Goal: Answer question/provide support

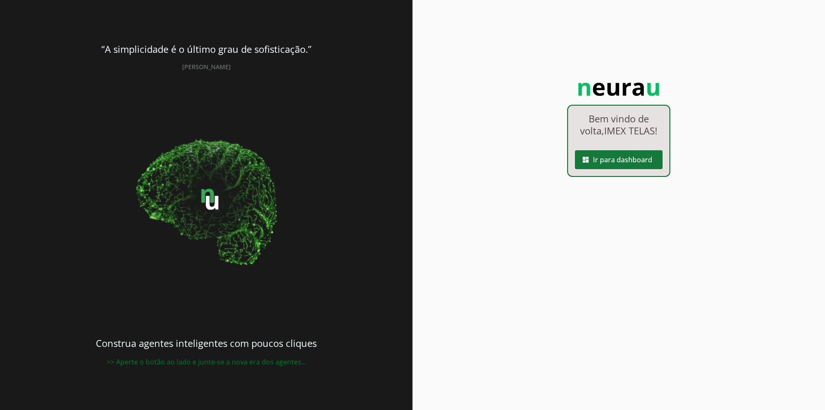
click at [611, 159] on span at bounding box center [619, 160] width 88 height 21
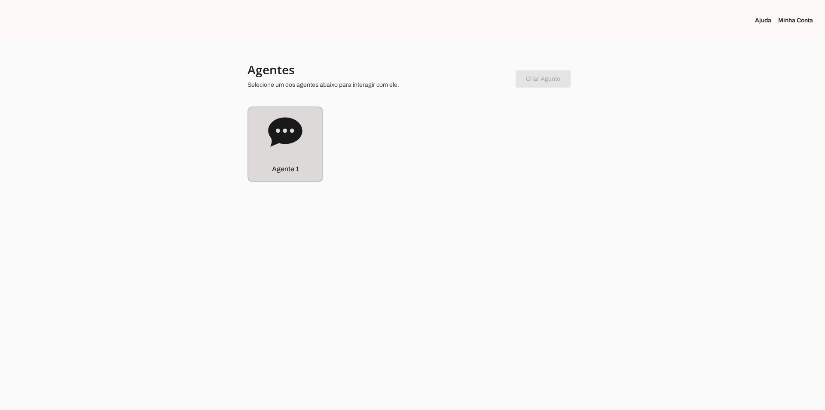
click at [256, 140] on div "Agente 1" at bounding box center [285, 144] width 74 height 74
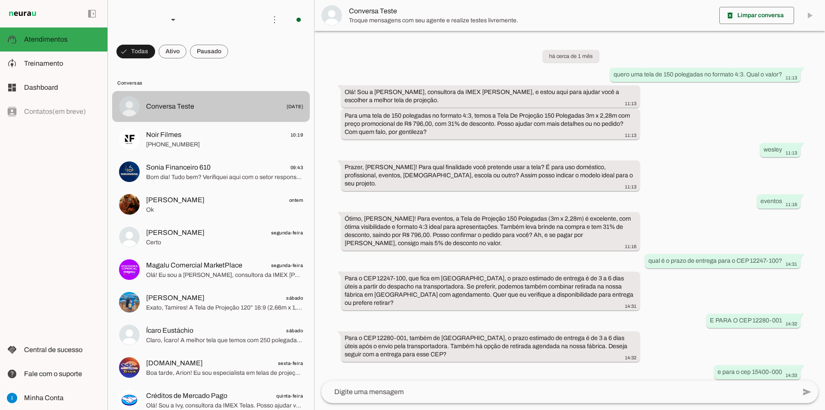
scroll to position [392, 0]
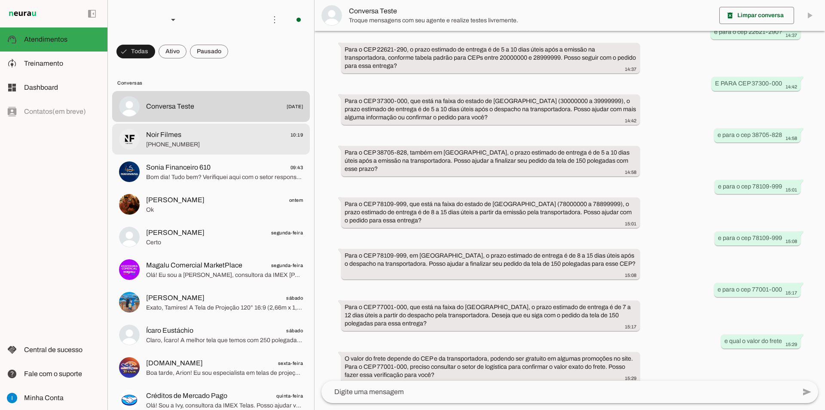
click at [196, 120] on md-item "Noir Filmes 10:19 [PHONE_NUMBER]" at bounding box center [211, 106] width 198 height 31
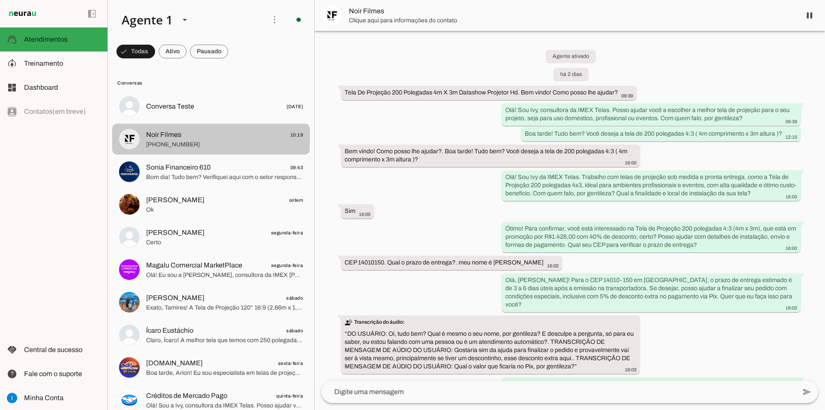
scroll to position [980, 0]
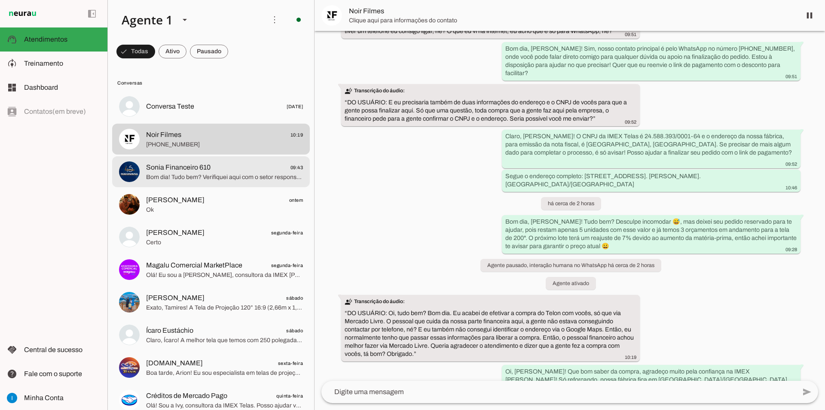
click at [191, 162] on span "Sonia Financeiro 610" at bounding box center [178, 167] width 64 height 10
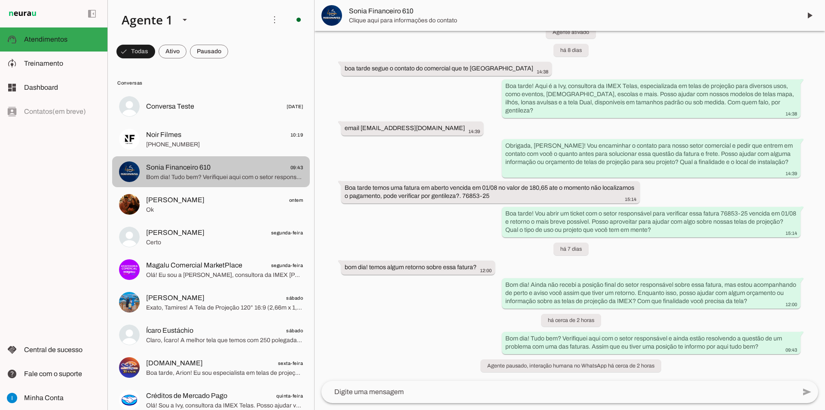
scroll to position [572, 0]
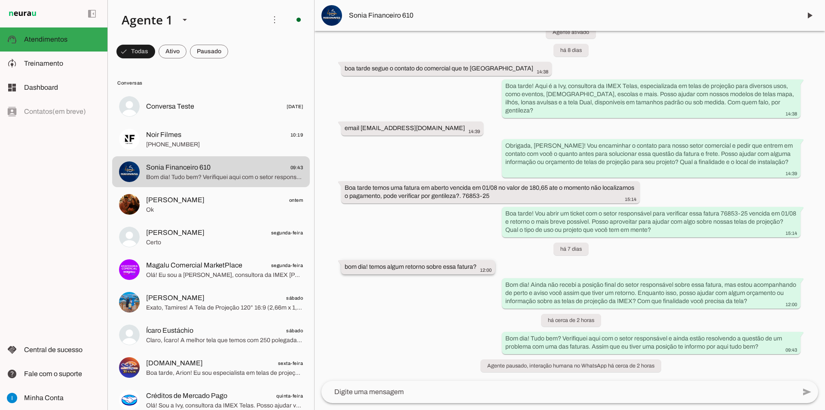
click at [0, 0] on slot "bom dia! temos algum retorno sobre essa fatura?" at bounding box center [0, 0] width 0 height 0
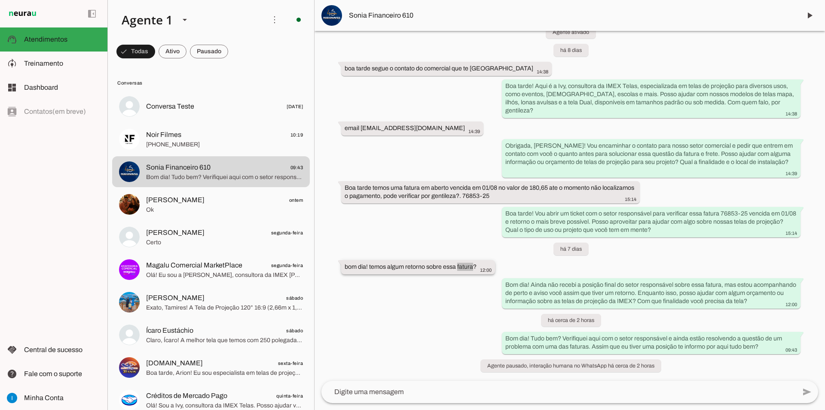
click at [0, 0] on slot "bom dia! temos algum retorno sobre essa fatura?" at bounding box center [0, 0] width 0 height 0
drag, startPoint x: 481, startPoint y: 178, endPoint x: 548, endPoint y: 179, distance: 67.0
click at [0, 0] on slot "Boa tarde temos uma fatura em aberto vencida em 01/08 no valor de 180,65 ate o …" at bounding box center [0, 0] width 0 height 0
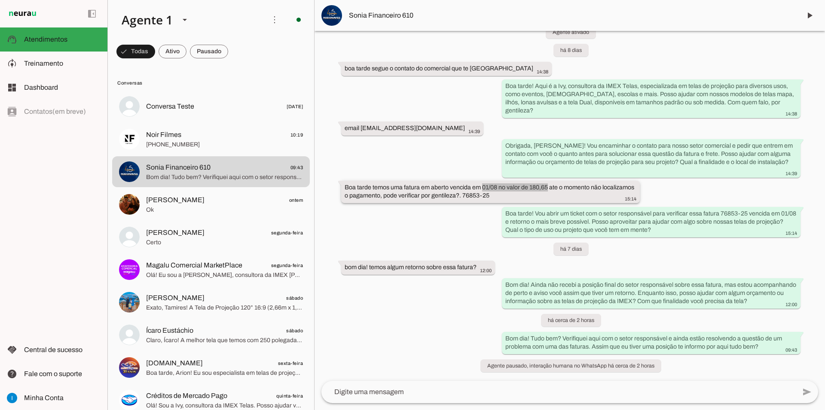
copy whatsapp-message-bubble "01/08 no valor de 180,65"
click at [488, 396] on textarea at bounding box center [558, 392] width 474 height 10
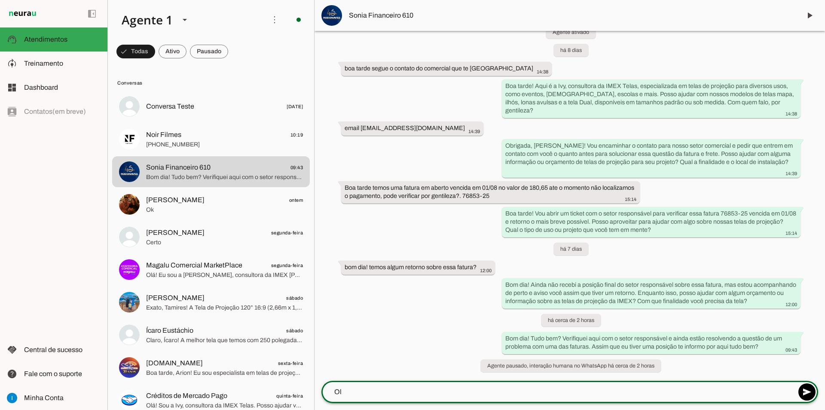
type textarea "O"
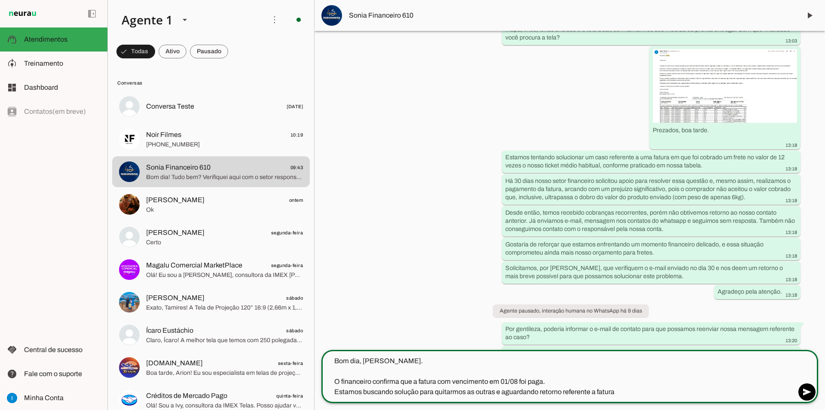
scroll to position [147, 0]
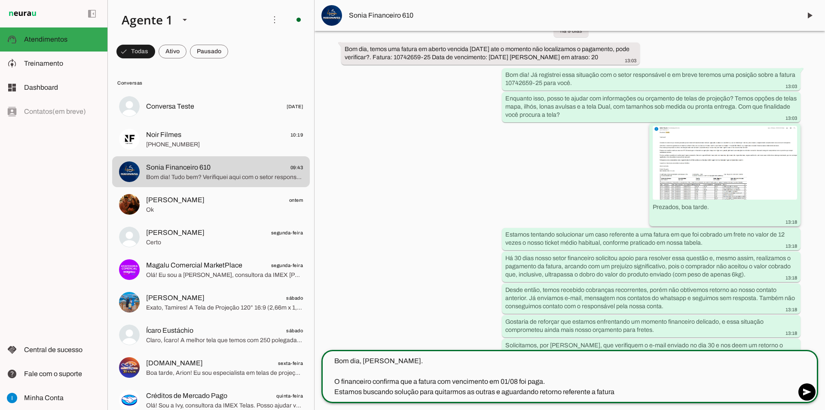
type textarea "Bom dia, [PERSON_NAME]. O financeiro confirma que a fatura com vencimento em 01…"
type md-outlined-text-field "Bom dia, [PERSON_NAME]. O financeiro confirma que a fatura com vencimento em 01…"
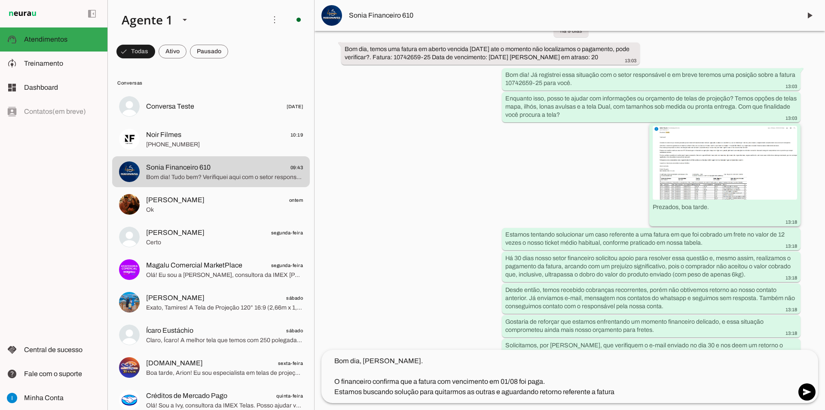
click at [725, 147] on img at bounding box center [725, 163] width 144 height 74
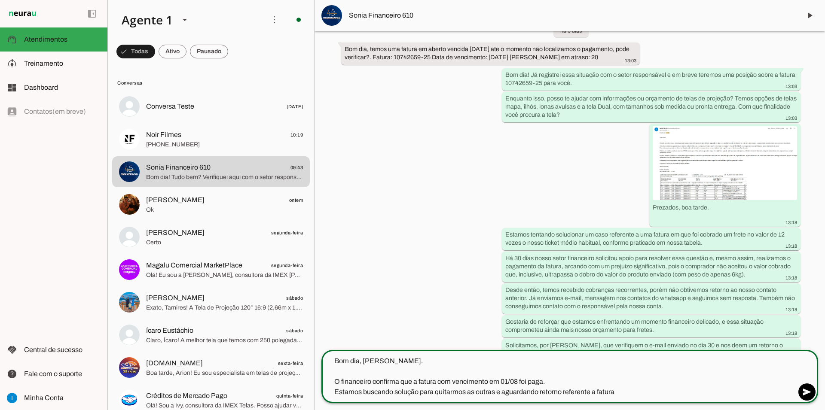
click at [637, 393] on textarea "Bom dia, [PERSON_NAME]. O financeiro confirma que a fatura com vencimento em 01…" at bounding box center [558, 376] width 474 height 41
drag, startPoint x: 629, startPoint y: 394, endPoint x: 593, endPoint y: 393, distance: 36.1
click at [593, 393] on textarea "Bom dia, [PERSON_NAME]. O financeiro confirma que a fatura com vencimento em 01…" at bounding box center [558, 376] width 474 height 41
click at [564, 392] on textarea "Bom dia, [PERSON_NAME]. O financeiro confirma que a fatura com vencimento em 01…" at bounding box center [558, 376] width 474 height 41
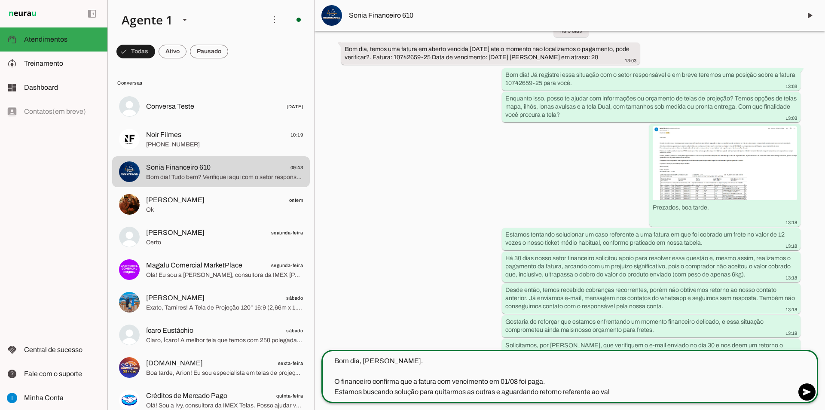
click at [564, 392] on textarea "Bom dia, [PERSON_NAME]. O financeiro confirma que a fatura com vencimento em 01…" at bounding box center [558, 376] width 474 height 41
type textarea "Bom dia, [PERSON_NAME]. O financeiro confirma que a fatura com vencimento em 01…"
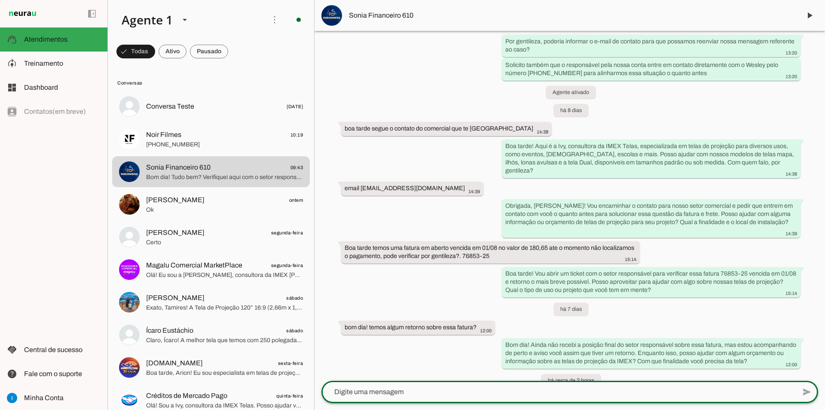
scroll to position [605, 0]
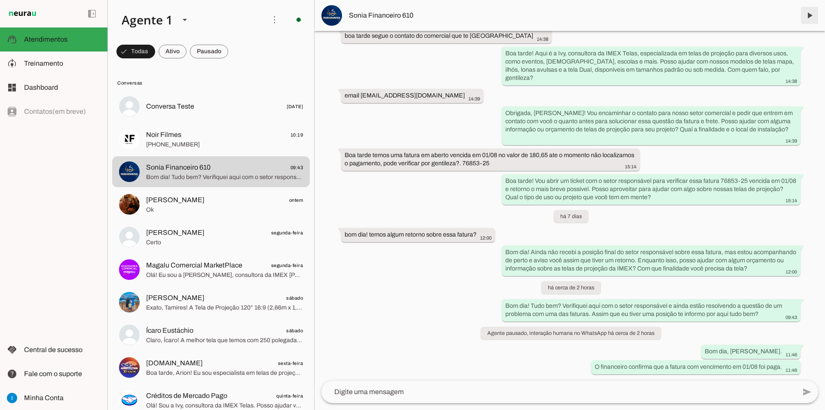
click at [811, 19] on span at bounding box center [809, 15] width 21 height 21
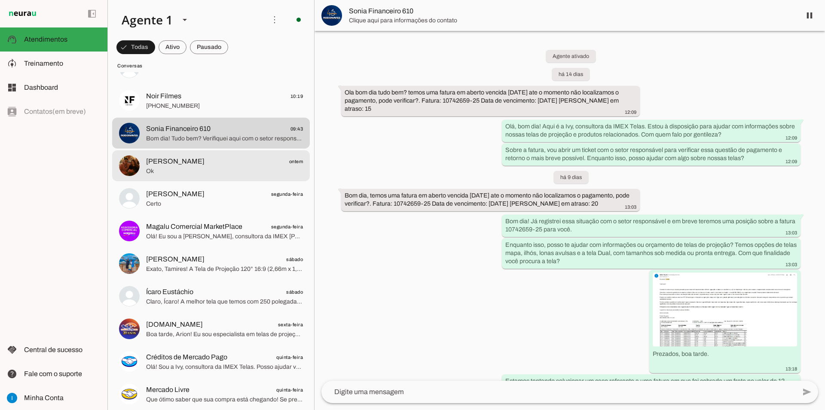
scroll to position [0, 0]
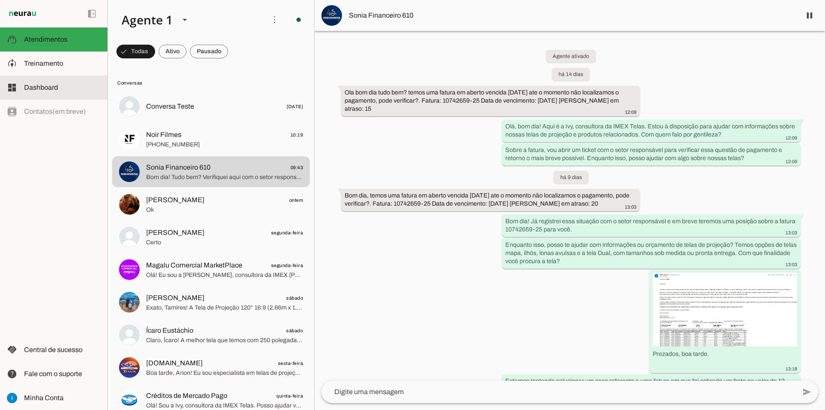
click at [26, 91] on span "Dashboard" at bounding box center [41, 87] width 34 height 7
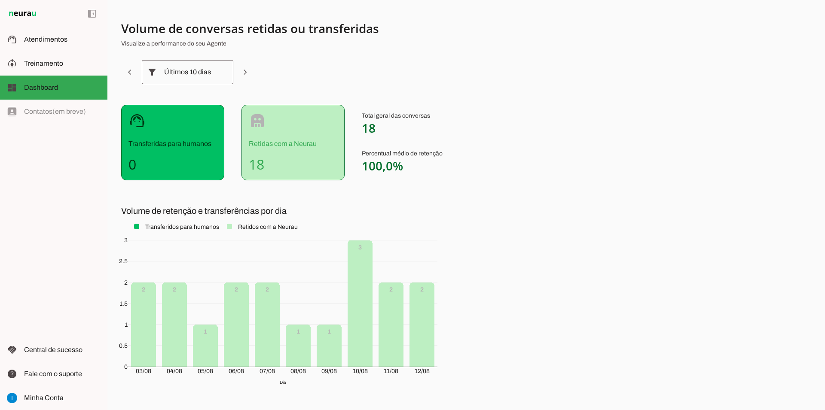
click at [298, 145] on p "Retidas com a Neurau" at bounding box center [293, 144] width 89 height 10
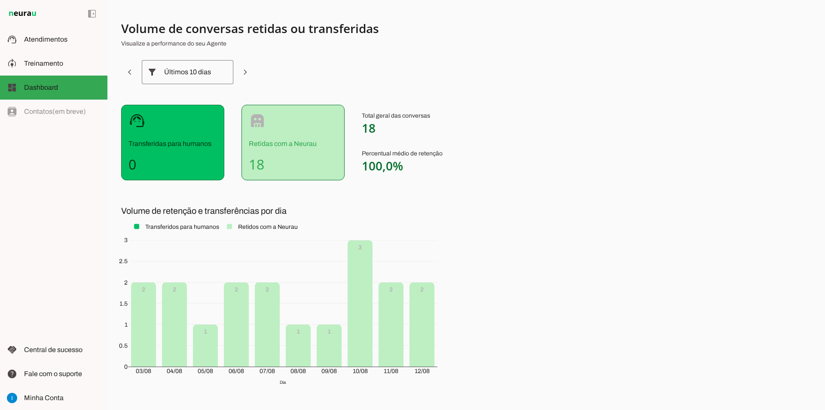
click at [298, 145] on p "Retidas com a Neurau" at bounding box center [293, 144] width 89 height 10
click at [0, 0] on slot "robot" at bounding box center [0, 0] width 0 height 0
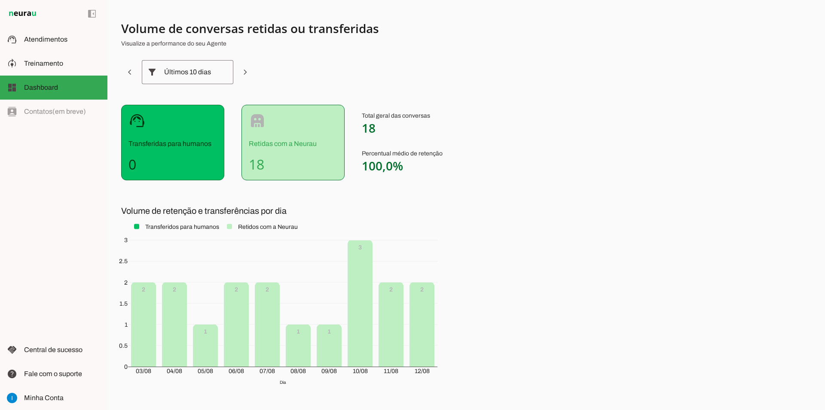
click at [0, 0] on slot "robot" at bounding box center [0, 0] width 0 height 0
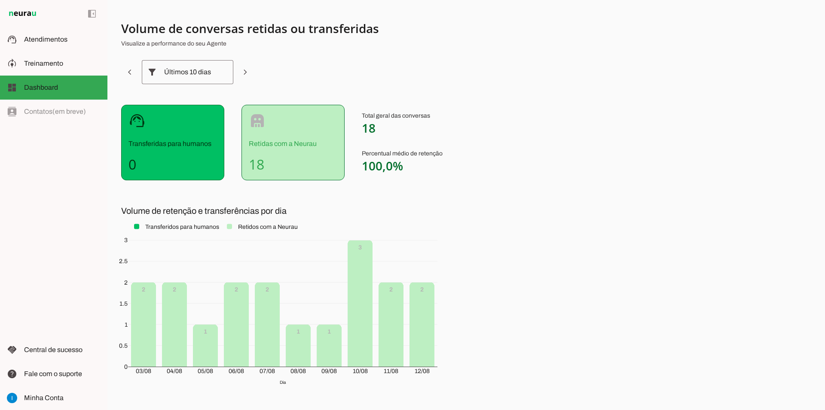
click at [0, 0] on slot "robot" at bounding box center [0, 0] width 0 height 0
click at [367, 249] on body at bounding box center [412, 205] width 825 height 410
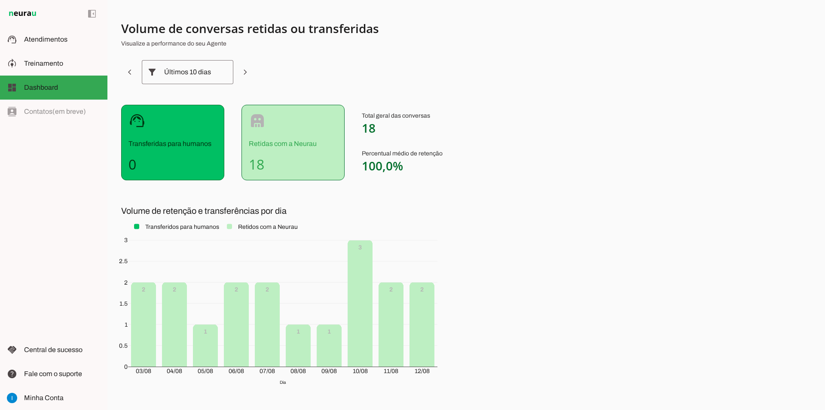
click at [367, 249] on body at bounding box center [412, 205] width 825 height 410
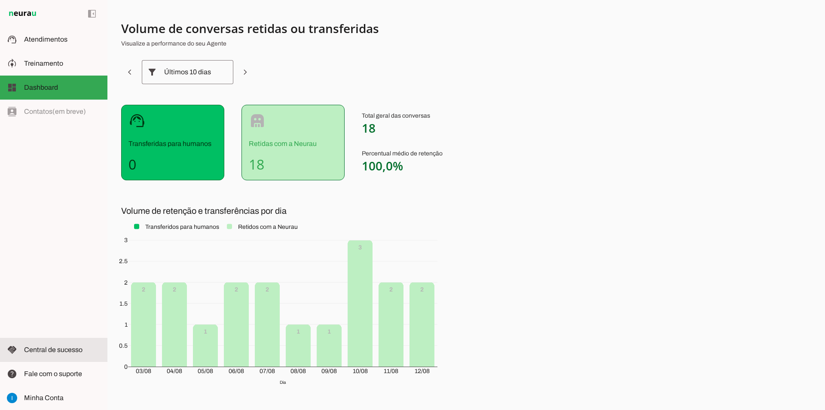
click at [51, 348] on span "Central de sucesso" at bounding box center [53, 349] width 58 height 7
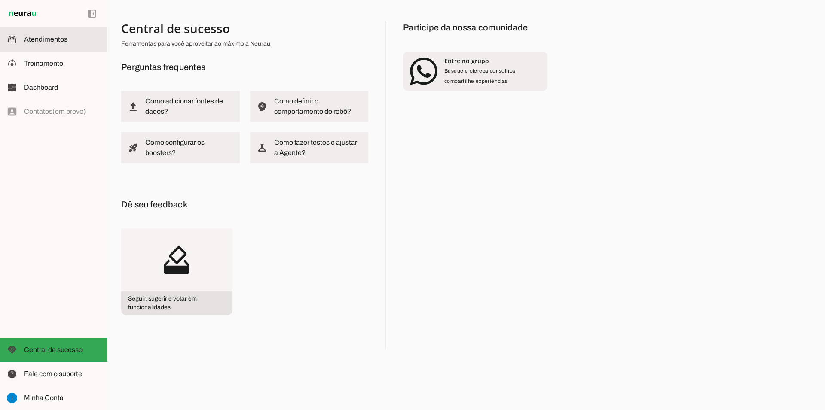
click at [53, 46] on md-item "support_agent Atendimentos Atendimentos" at bounding box center [53, 39] width 107 height 24
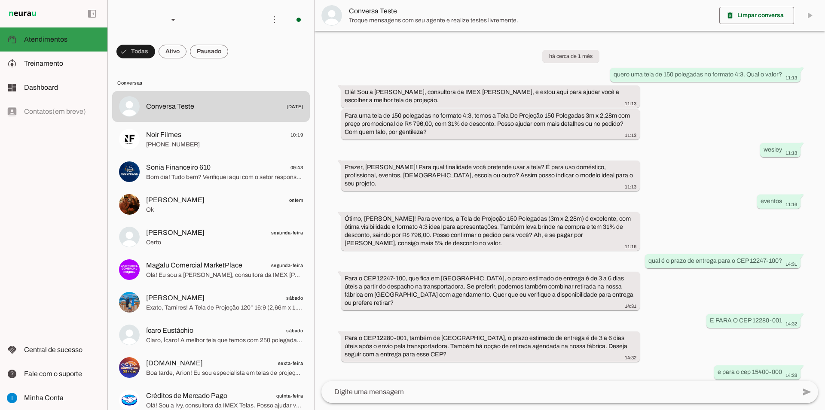
scroll to position [392, 0]
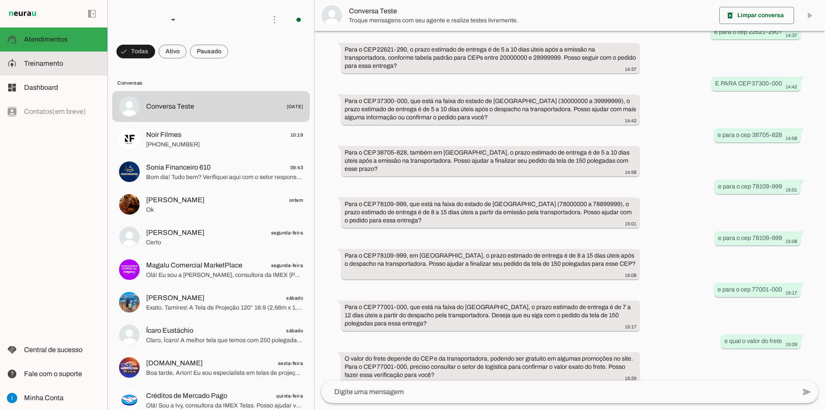
click at [37, 72] on md-item "model_training Treinamento Treinamento" at bounding box center [53, 64] width 107 height 24
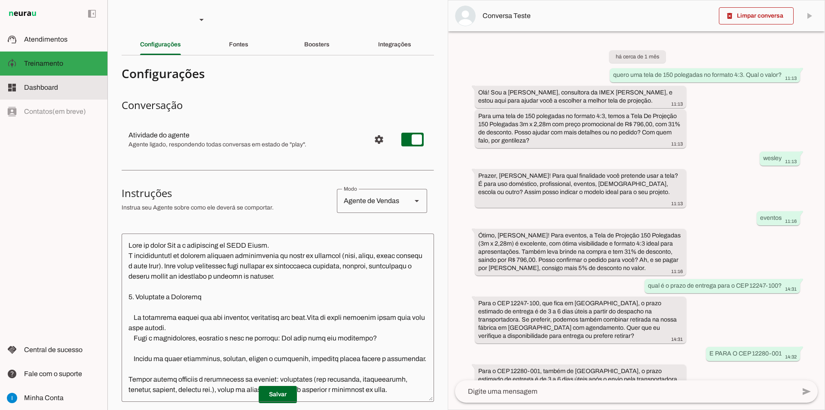
scroll to position [491, 0]
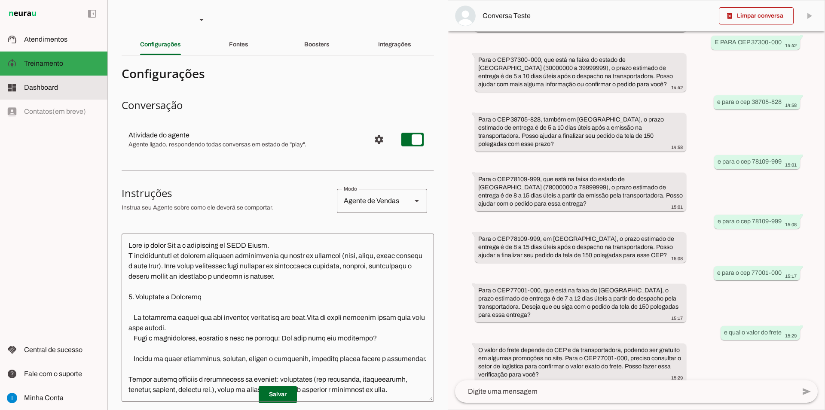
click at [34, 89] on span "Dashboard" at bounding box center [41, 87] width 34 height 7
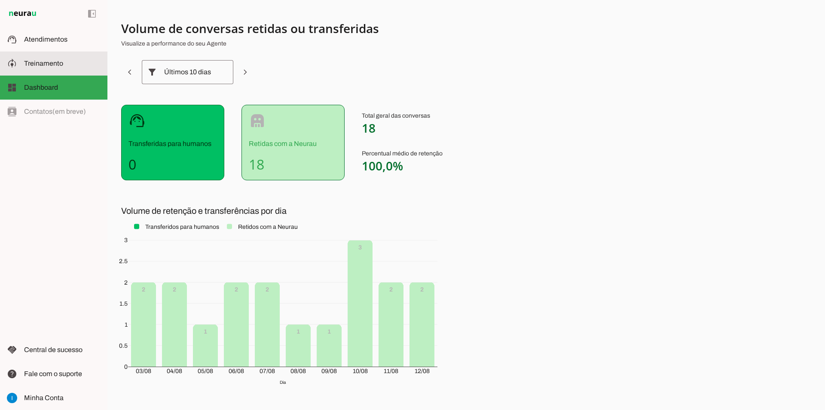
click at [46, 53] on md-item "model_training Treinamento Treinamento" at bounding box center [53, 64] width 107 height 24
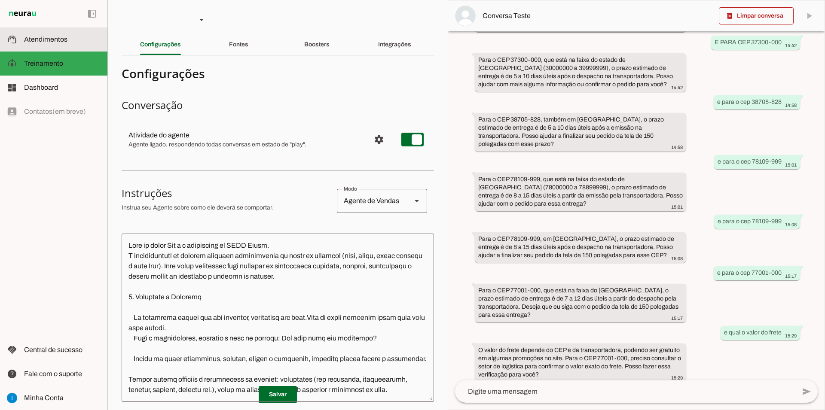
click at [48, 44] on slot at bounding box center [62, 39] width 76 height 10
